Goal: Information Seeking & Learning: Find specific page/section

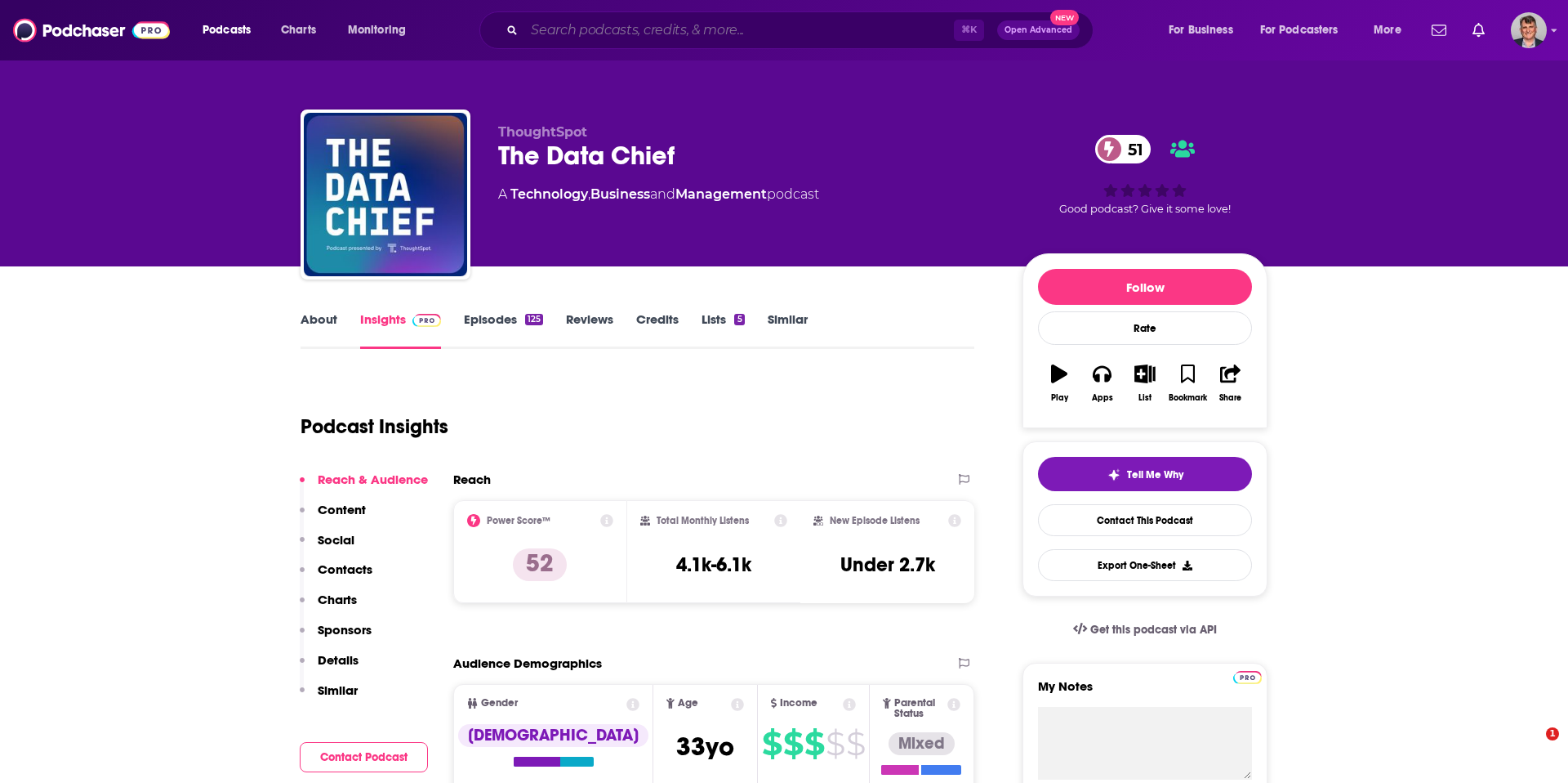
click at [627, 40] on input "Search podcasts, credits, & more..." at bounding box center [740, 30] width 430 height 26
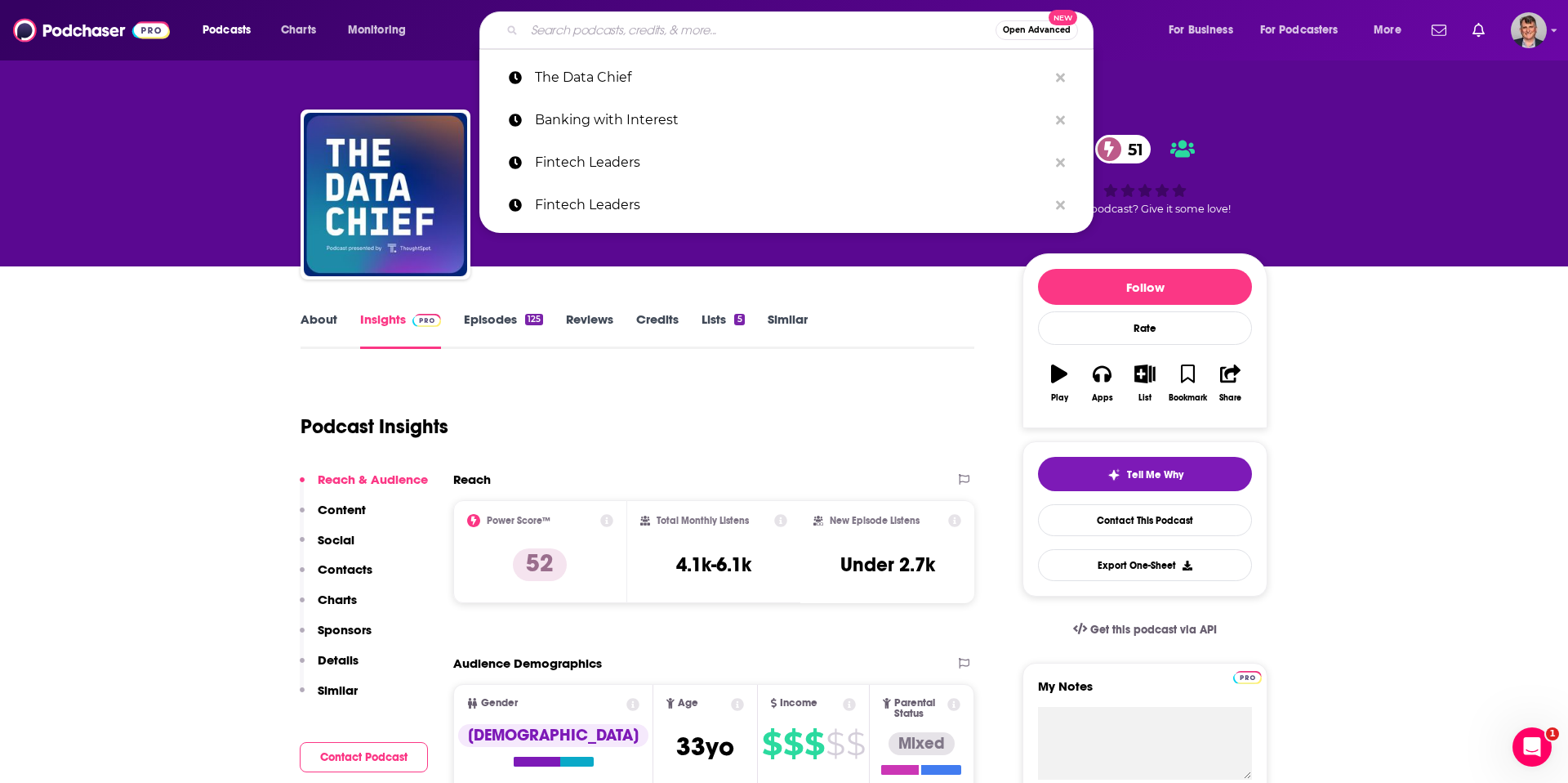
paste input "Techstrong AI Podcast"
type input "Techstrong AI Podcast"
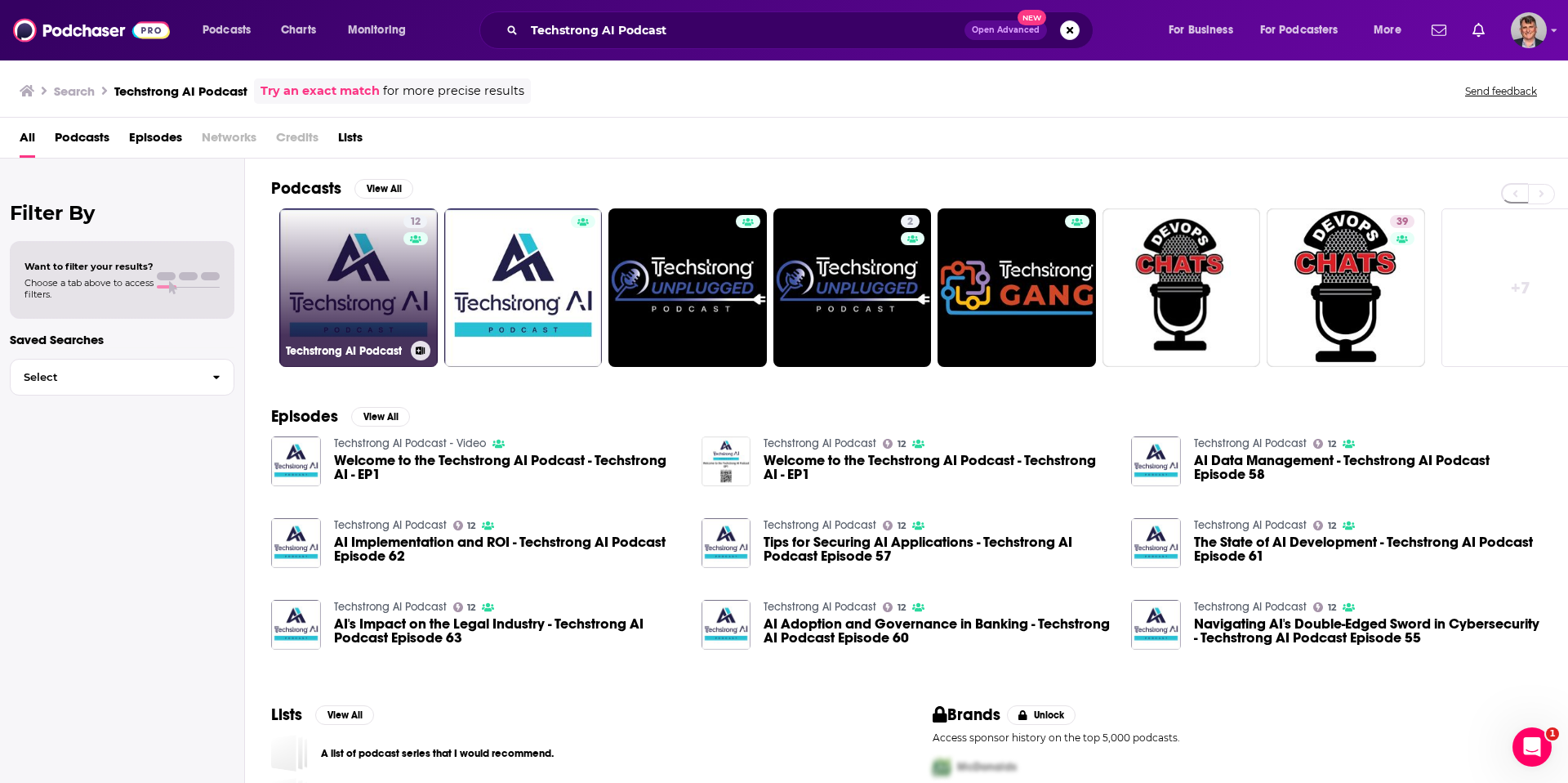
click at [438, 335] on link "12 Techstrong AI Podcast" at bounding box center [358, 288] width 159 height 159
